Goal: Find contact information: Find contact information

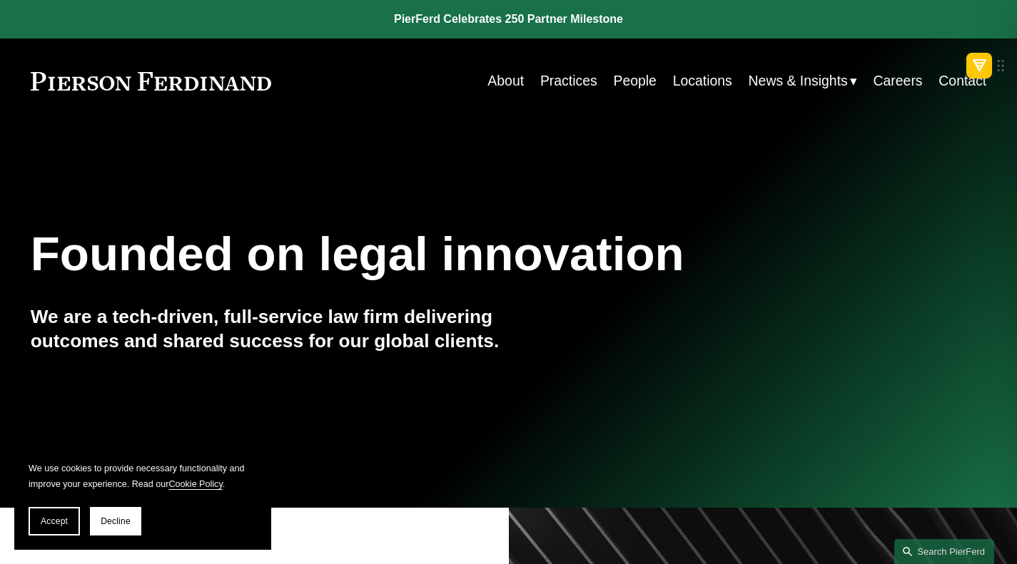
click at [632, 79] on link "People" at bounding box center [634, 81] width 43 height 28
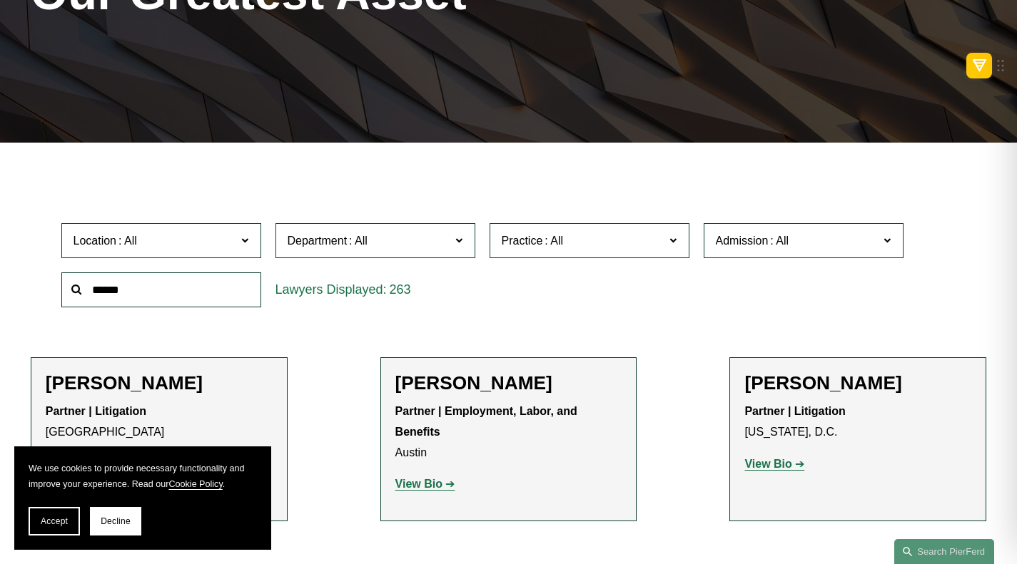
scroll to position [285, 0]
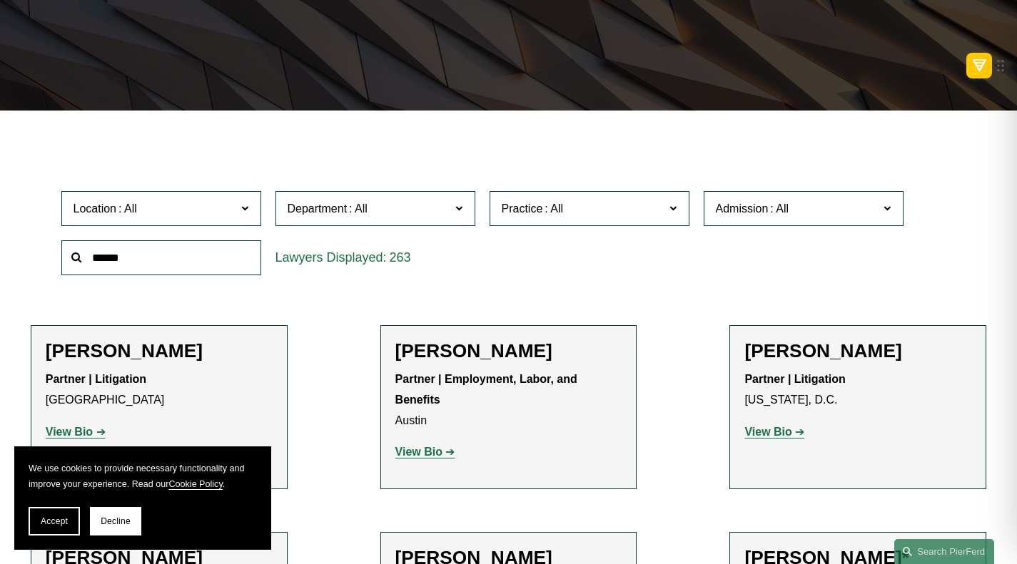
click at [213, 214] on span "Location" at bounding box center [154, 208] width 163 height 19
click at [0, 0] on link "[GEOGRAPHIC_DATA]" at bounding box center [0, 0] width 0 height 0
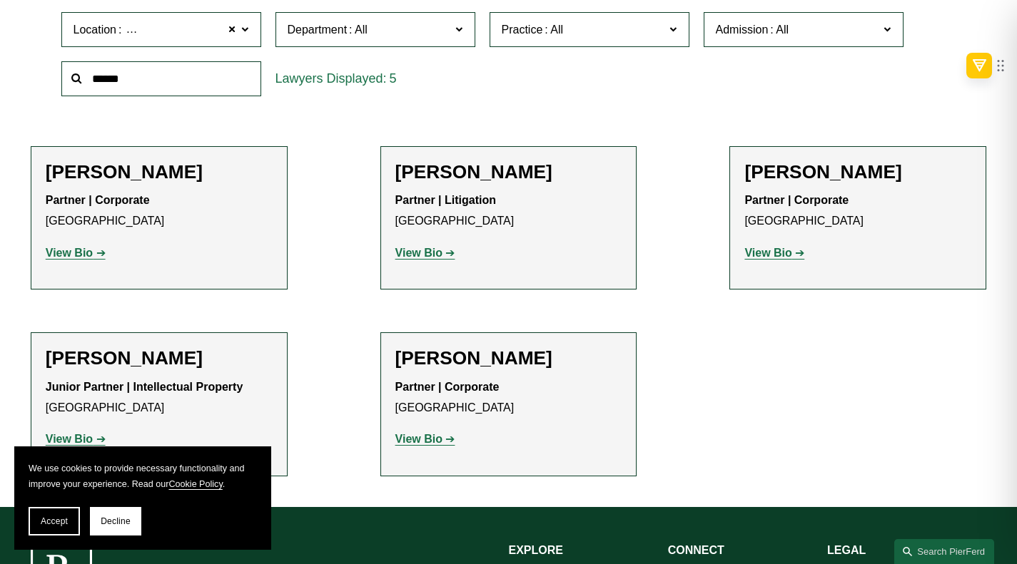
scroll to position [499, 0]
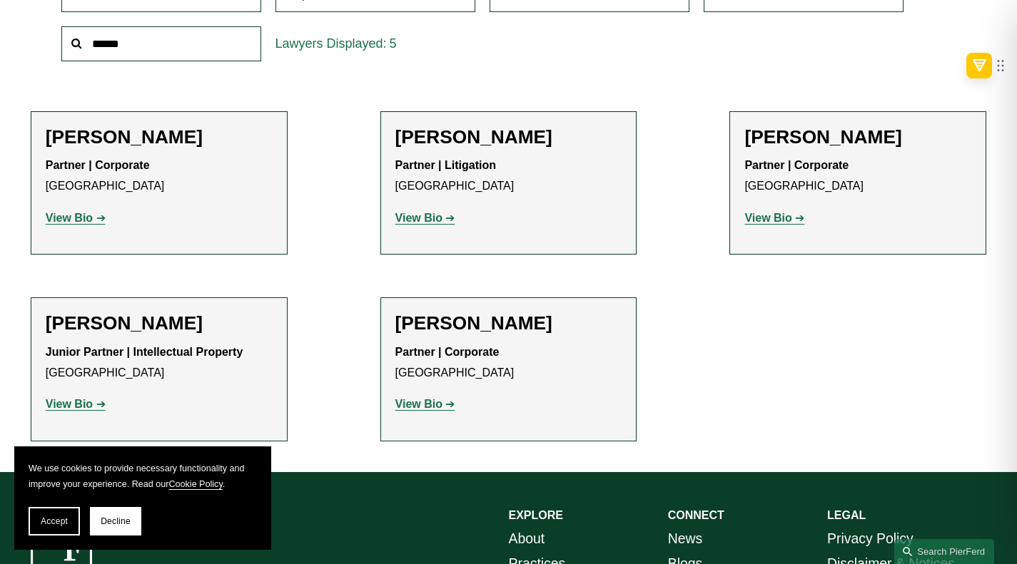
click at [769, 218] on strong "View Bio" at bounding box center [767, 218] width 47 height 12
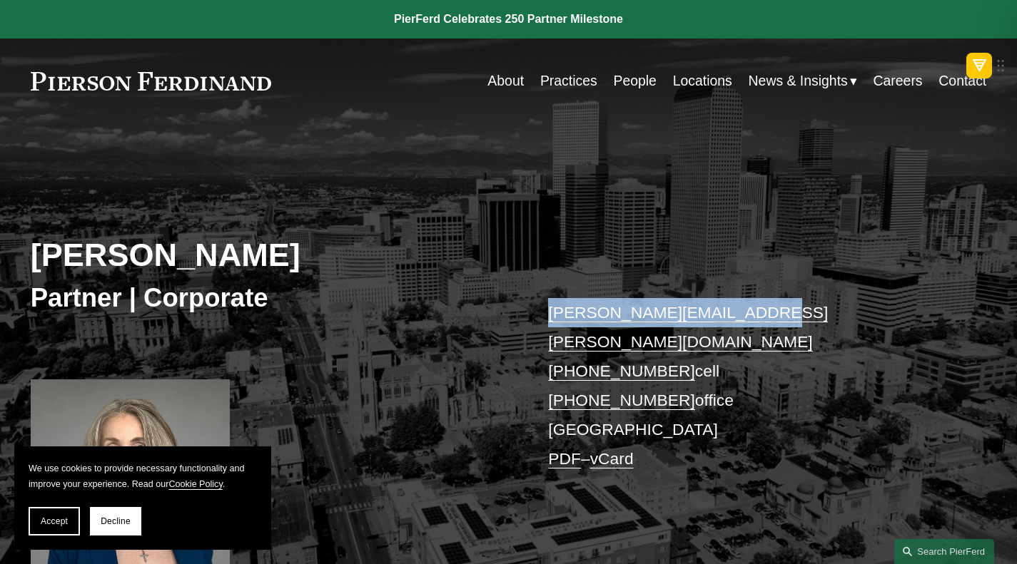
drag, startPoint x: 740, startPoint y: 310, endPoint x: 546, endPoint y: 312, distance: 193.3
click at [546, 312] on div "[PERSON_NAME] Partner | Corporate [PERSON_NAME][EMAIL_ADDRESS][PERSON_NAME][DOM…" at bounding box center [508, 365] width 1017 height 422
copy link "[PERSON_NAME][EMAIL_ADDRESS][PERSON_NAME][DOMAIN_NAME]"
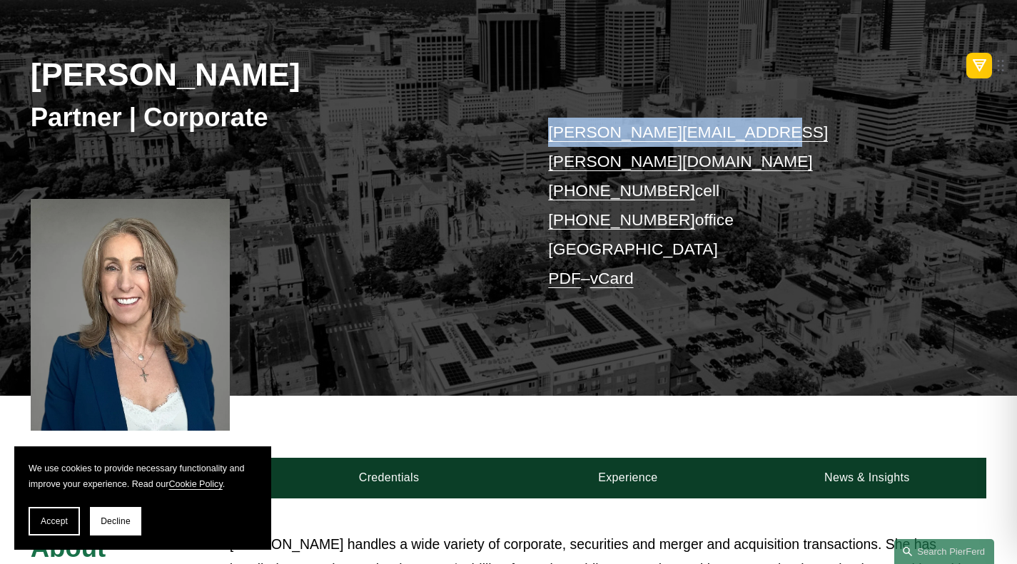
scroll to position [285, 0]
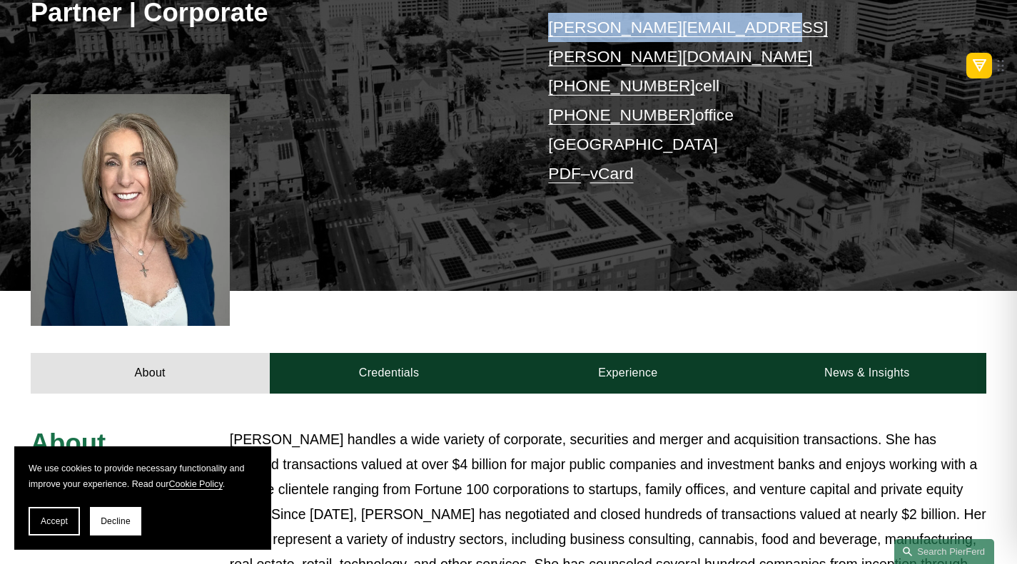
click at [59, 519] on span "Accept" at bounding box center [54, 522] width 27 height 10
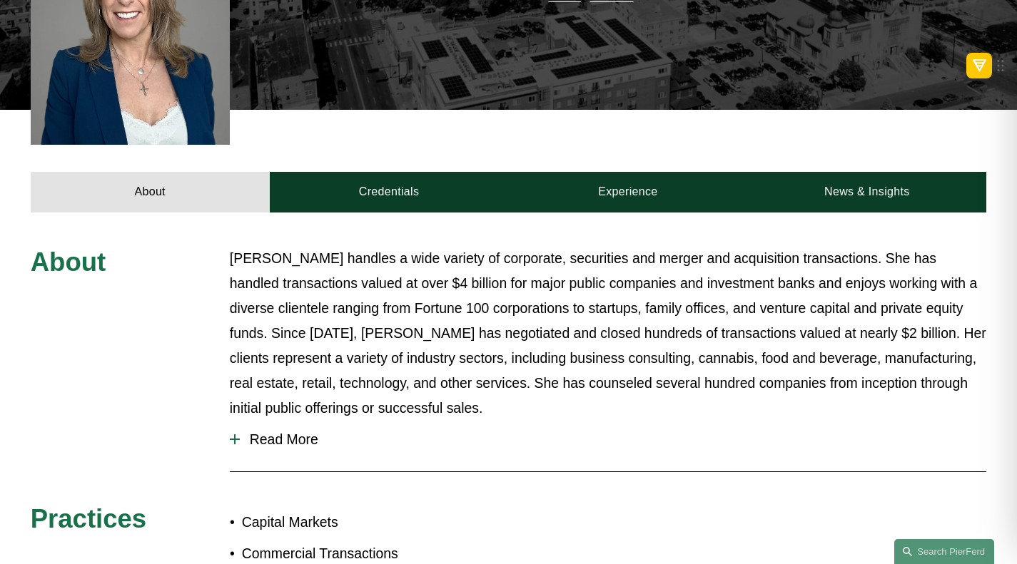
scroll to position [499, 0]
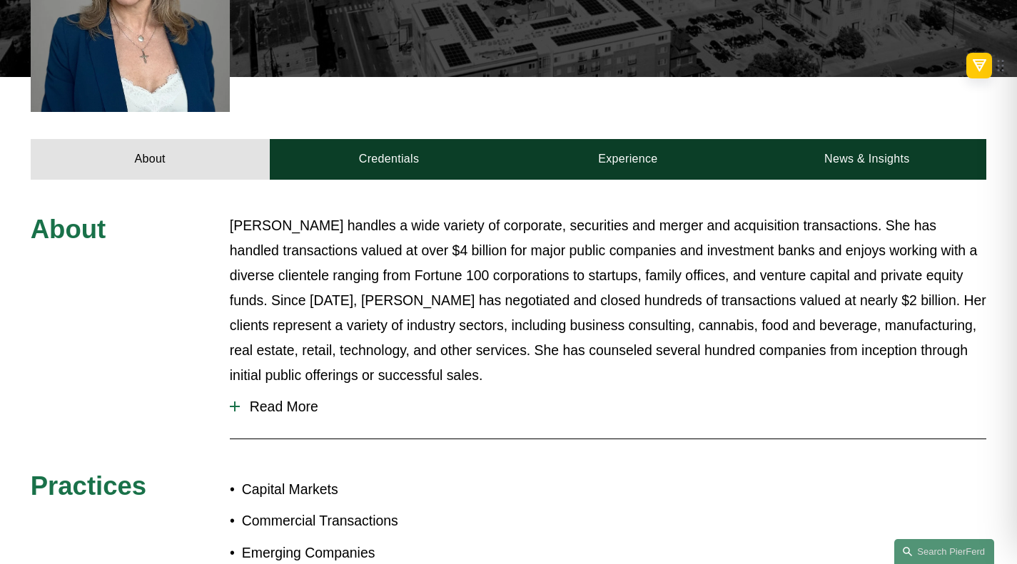
click at [300, 397] on button "Read More" at bounding box center [608, 407] width 756 height 38
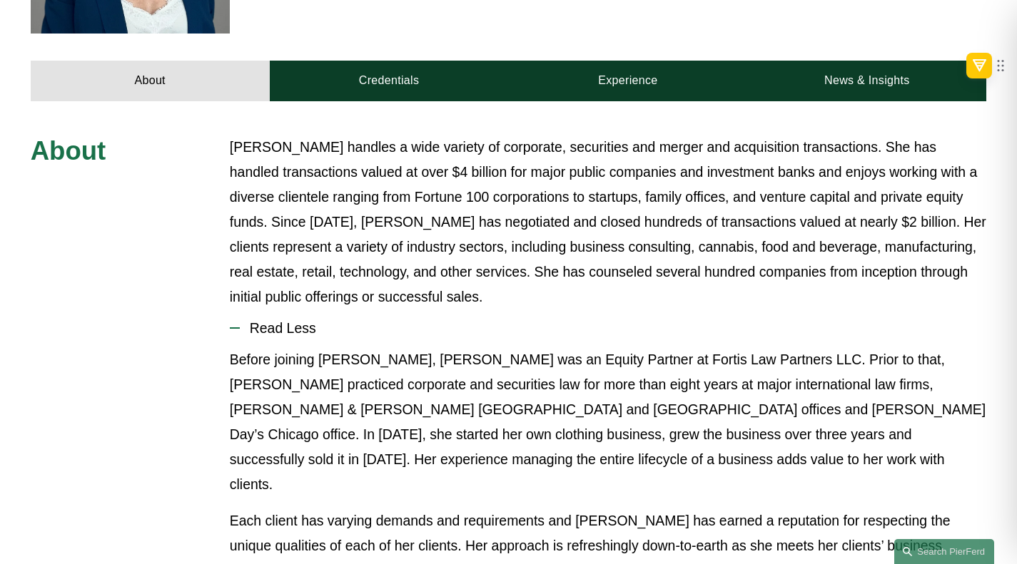
scroll to position [571, 0]
